Goal: Navigation & Orientation: Find specific page/section

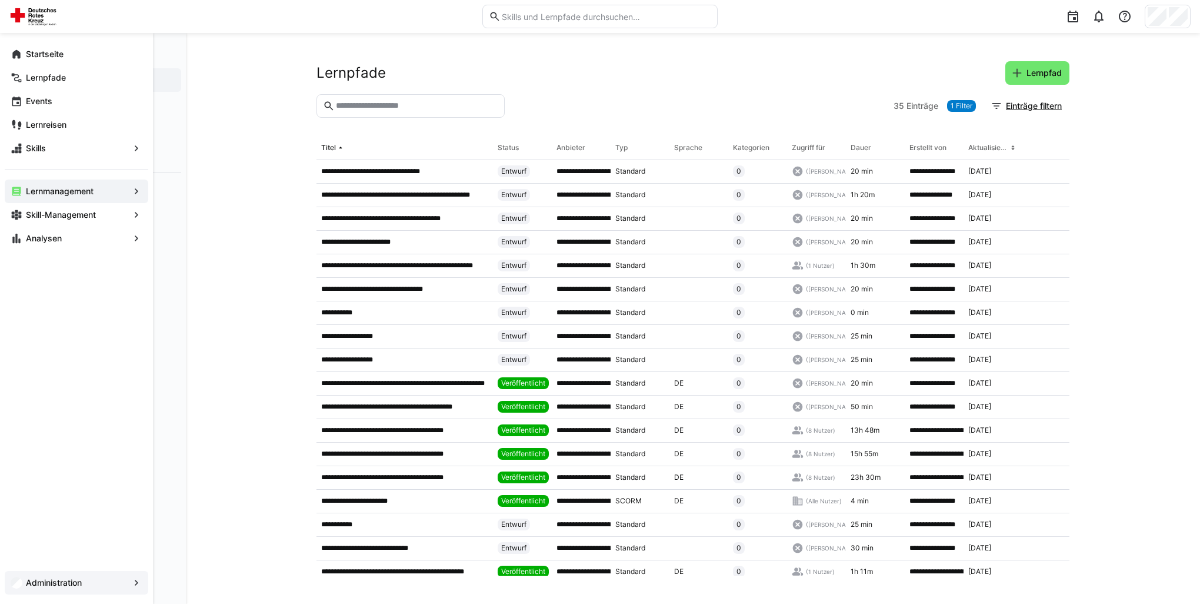
click at [0, 0] on app-navigation-label "Administration" at bounding box center [0, 0] width 0 height 0
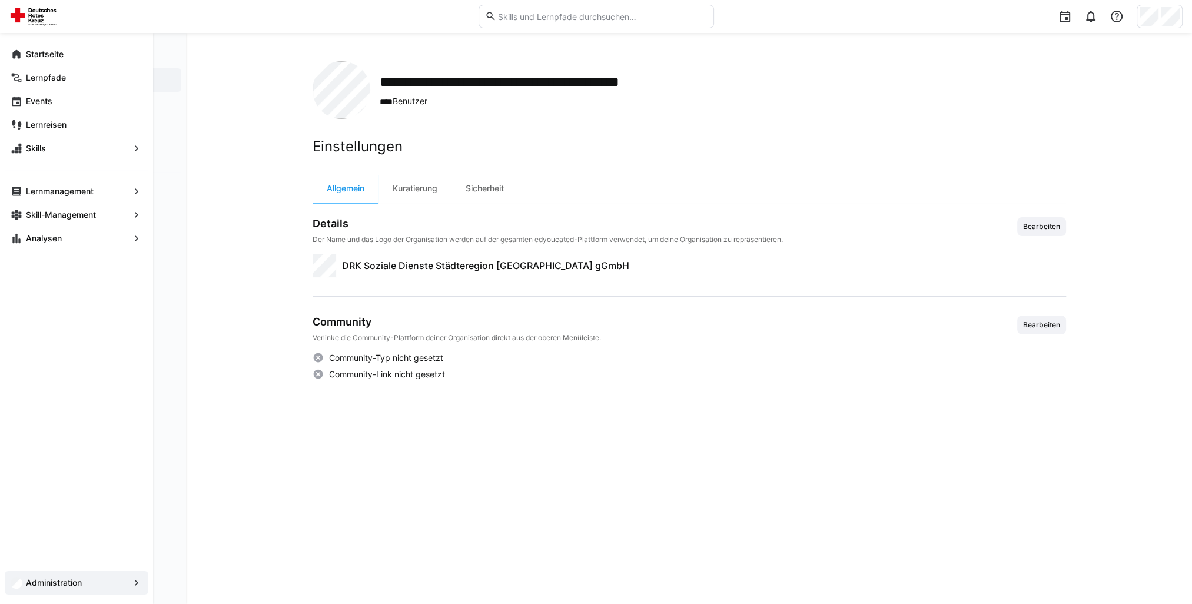
click at [134, 583] on eds-icon at bounding box center [137, 583] width 12 height 12
drag, startPoint x: 31, startPoint y: 71, endPoint x: 28, endPoint y: 56, distance: 14.3
click at [0, 0] on app-navigation-label "Startseite" at bounding box center [0, 0] width 0 height 0
